Goal: Information Seeking & Learning: Learn about a topic

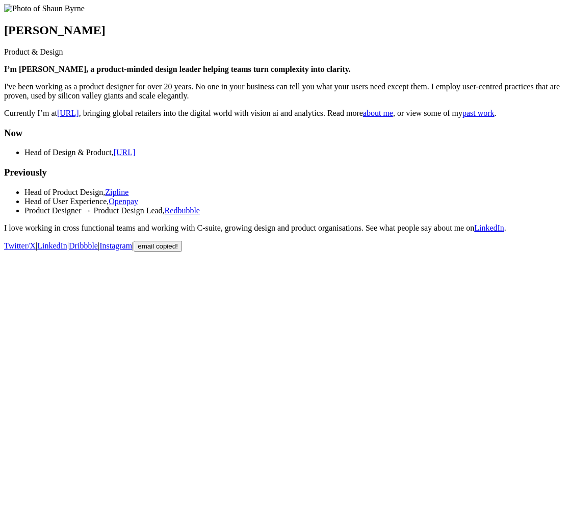
click at [462, 117] on link "past work" at bounding box center [478, 113] width 32 height 9
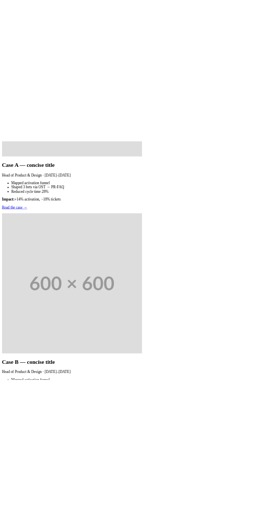
scroll to position [544, 0]
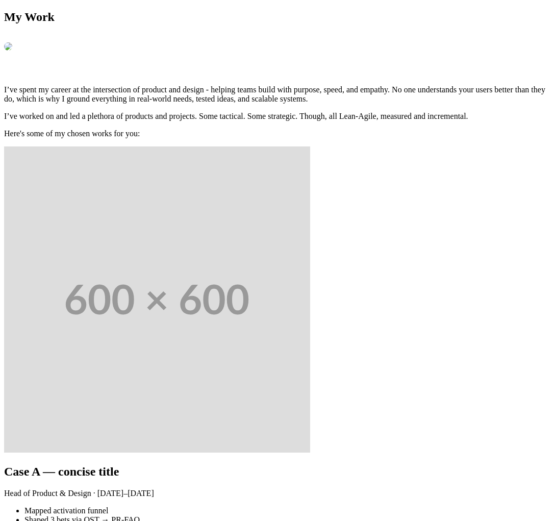
click at [477, 456] on main "My Work I’ve spent my career at the intersection of product and design - helpin…" at bounding box center [277, 289] width 547 height 558
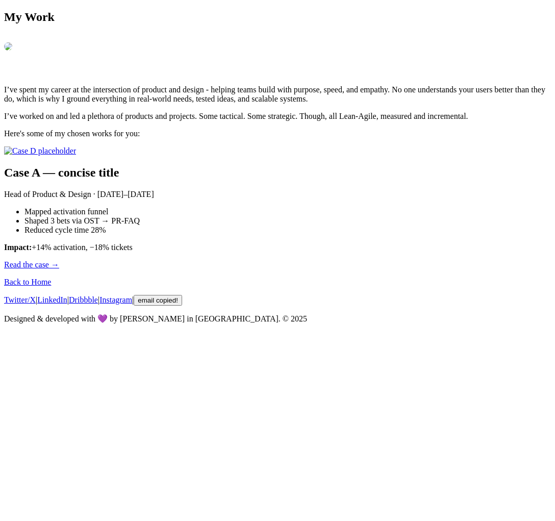
scroll to position [99, 0]
drag, startPoint x: 98, startPoint y: 326, endPoint x: 306, endPoint y: 423, distance: 229.5
click at [306, 269] on main "My Work I’ve spent my career at the intersection of product and design - helpin…" at bounding box center [277, 139] width 547 height 259
copy div "Case A — concise title Head of Product & Design · 2024–2025 Mapped activation f…"
click at [374, 235] on li "Reduced cycle time 28%" at bounding box center [287, 229] width 526 height 9
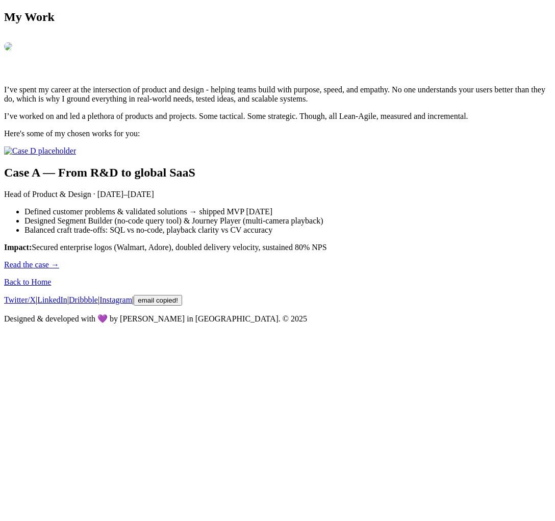
scroll to position [232, 0]
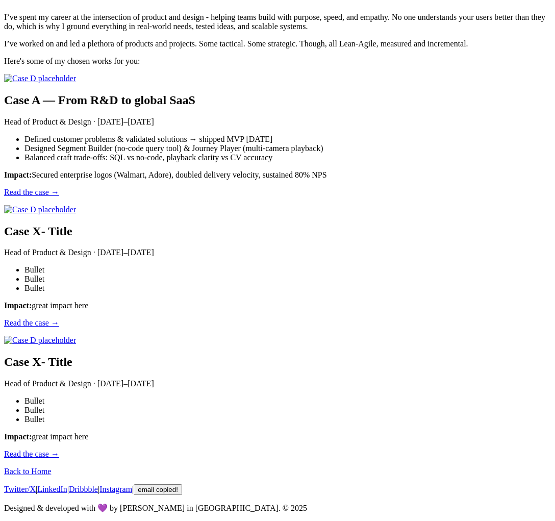
scroll to position [771, 0]
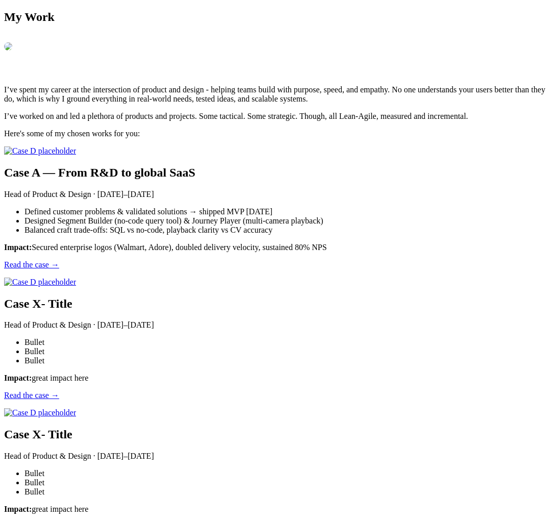
scroll to position [771, 0]
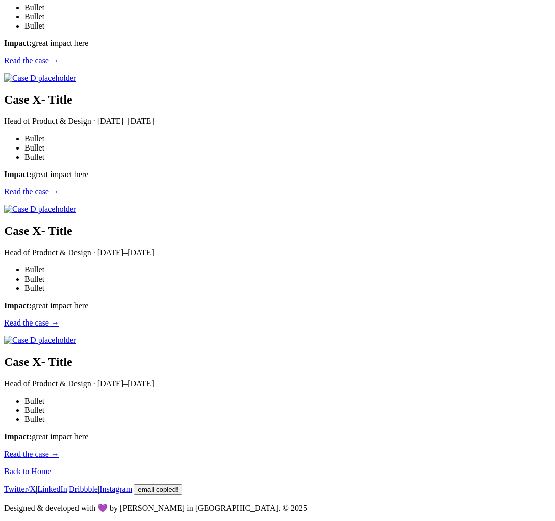
scroll to position [953, 0]
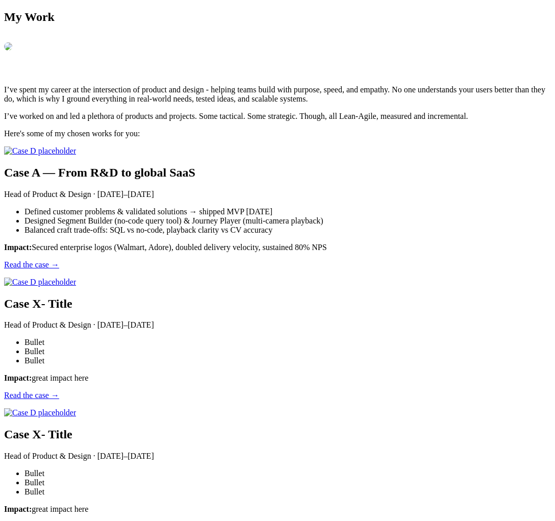
scroll to position [1235, 0]
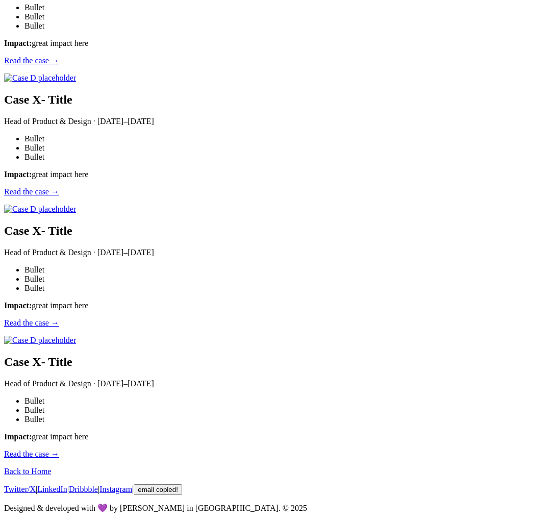
click at [409, 415] on li "Bullet" at bounding box center [287, 419] width 526 height 9
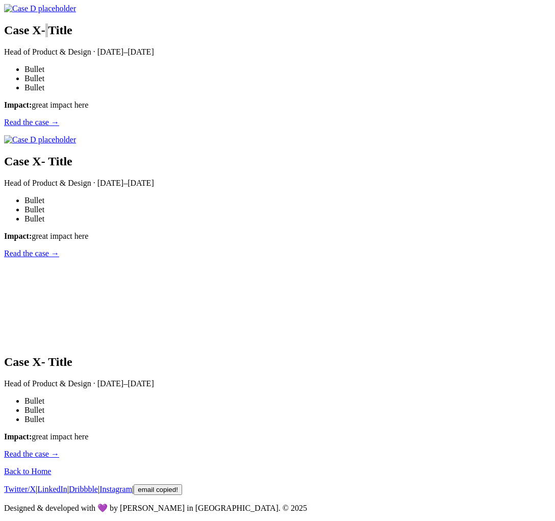
scroll to position [947, 0]
click at [499, 440] on main "My Work I’ve spent my career at the intersection of product and design - helpin…" at bounding box center [277, 32] width 547 height 852
click at [406, 214] on li "Bullet" at bounding box center [287, 209] width 526 height 9
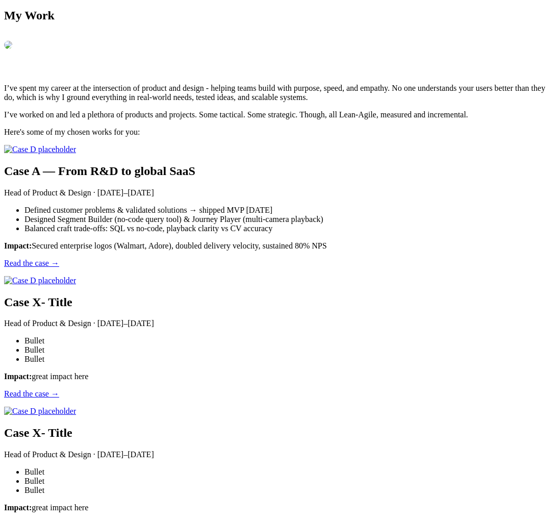
scroll to position [2, 0]
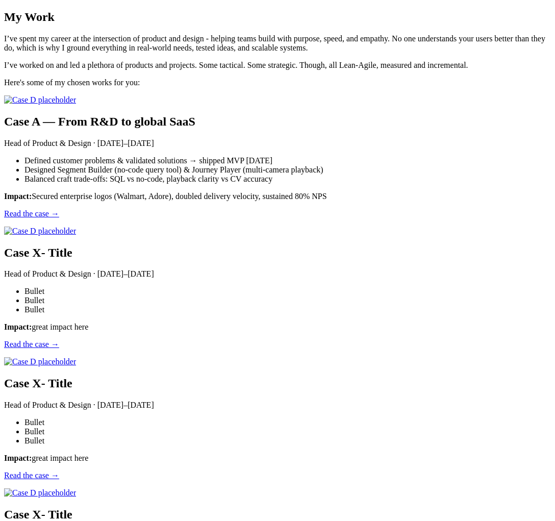
click at [380, 87] on section "I’ve spent my career at the intersection of product and design - helping teams …" at bounding box center [277, 60] width 547 height 53
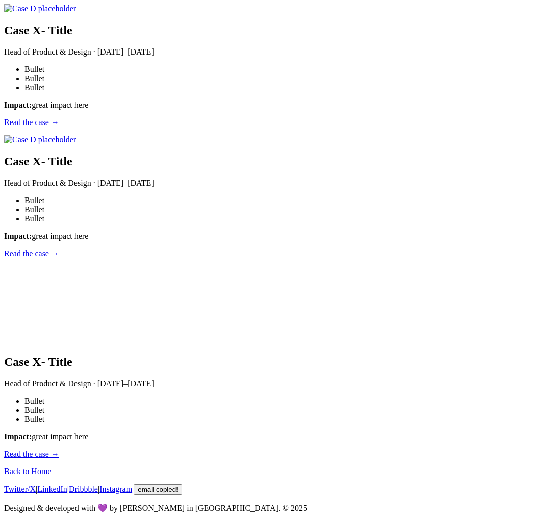
scroll to position [720, 0]
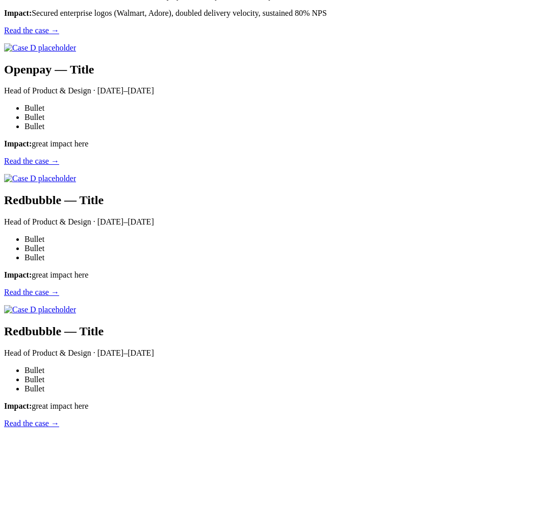
scroll to position [184, 0]
click at [485, 408] on main "My Work I’ve spent my career at the intersection of product and design - helpin…" at bounding box center [277, 227] width 547 height 801
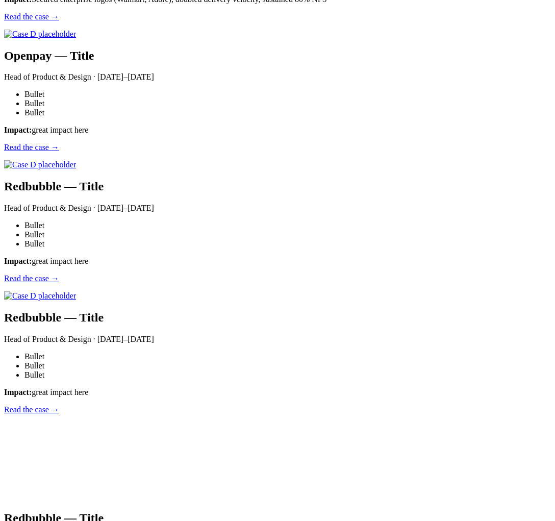
scroll to position [445, 0]
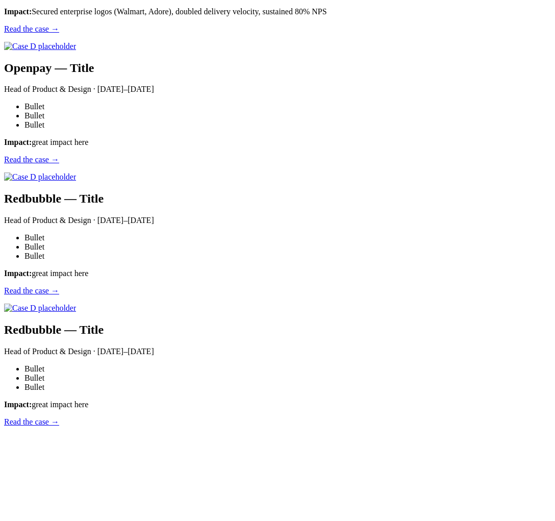
scroll to position [615, 0]
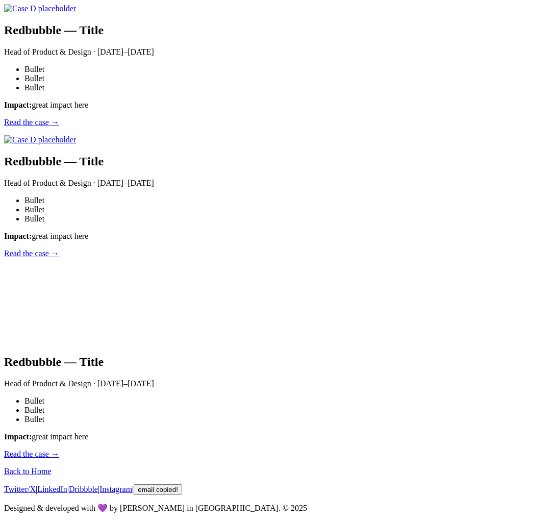
click at [529, 345] on body "My Work I’ve spent my career at the intersection of product and design - helpin…" at bounding box center [277, 84] width 547 height 855
